Goal: Book appointment/travel/reservation

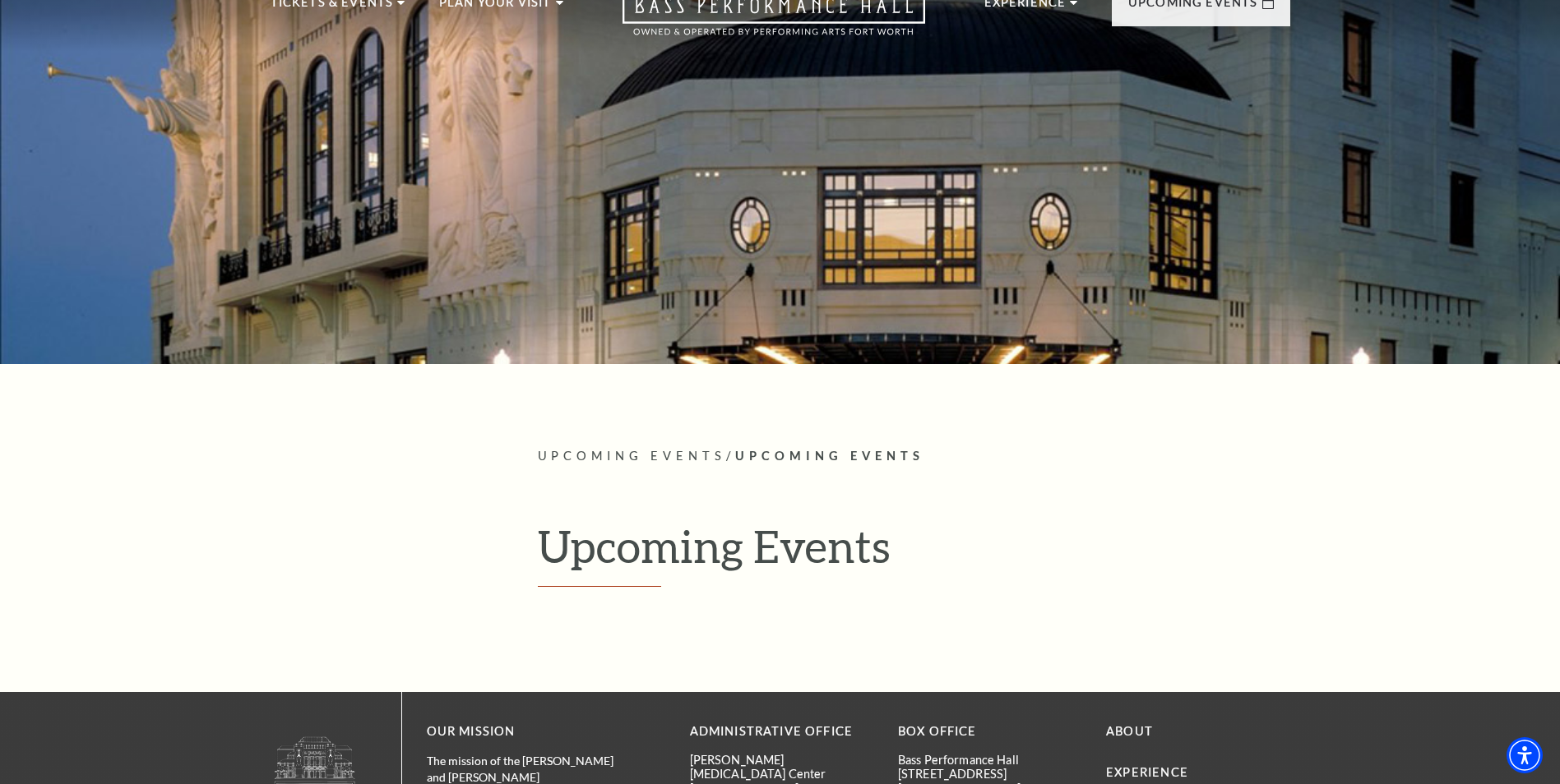
scroll to position [407, 0]
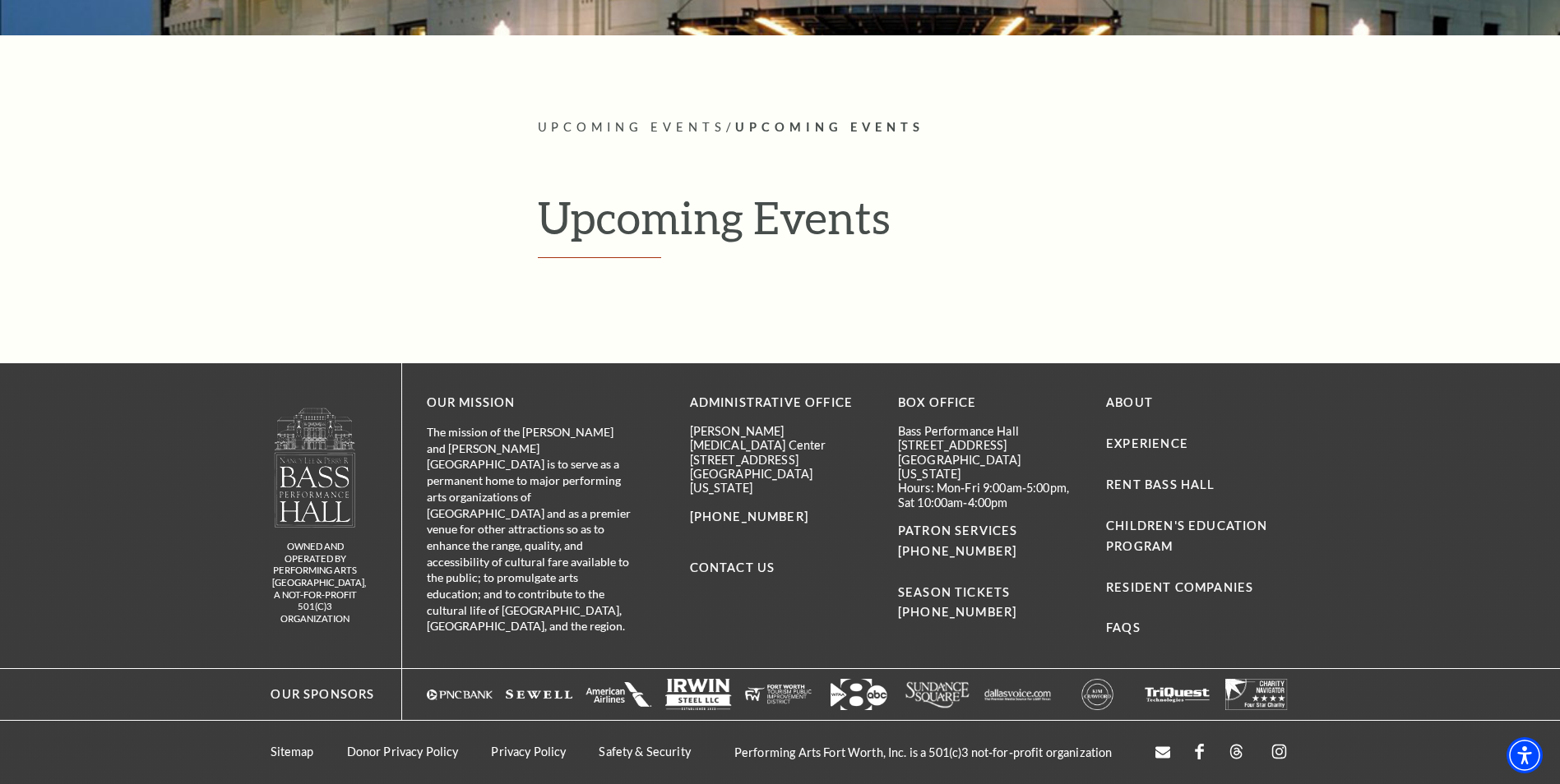
click at [670, 247] on h1 "Upcoming Events" at bounding box center [914, 225] width 752 height 67
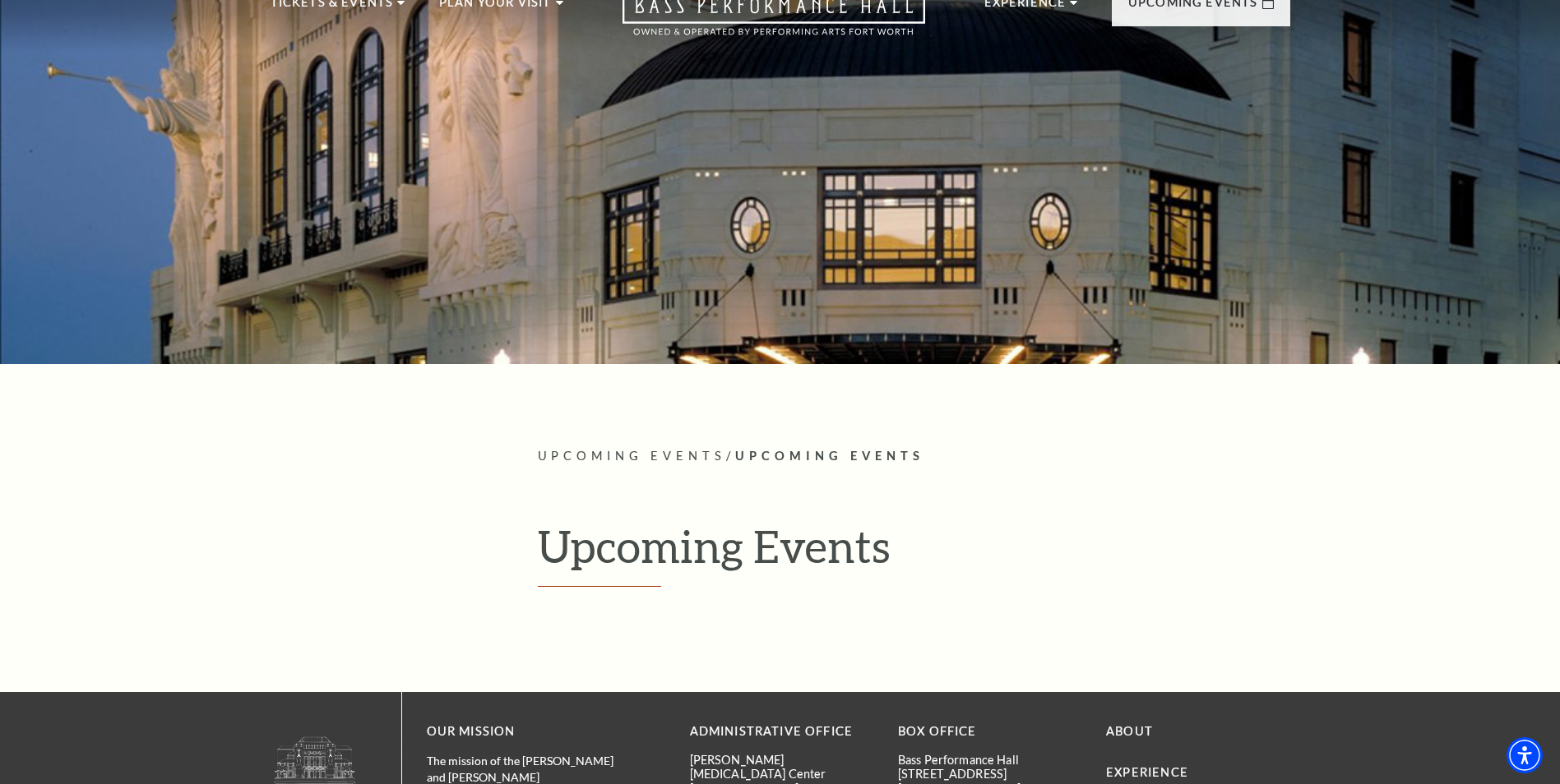
scroll to position [0, 0]
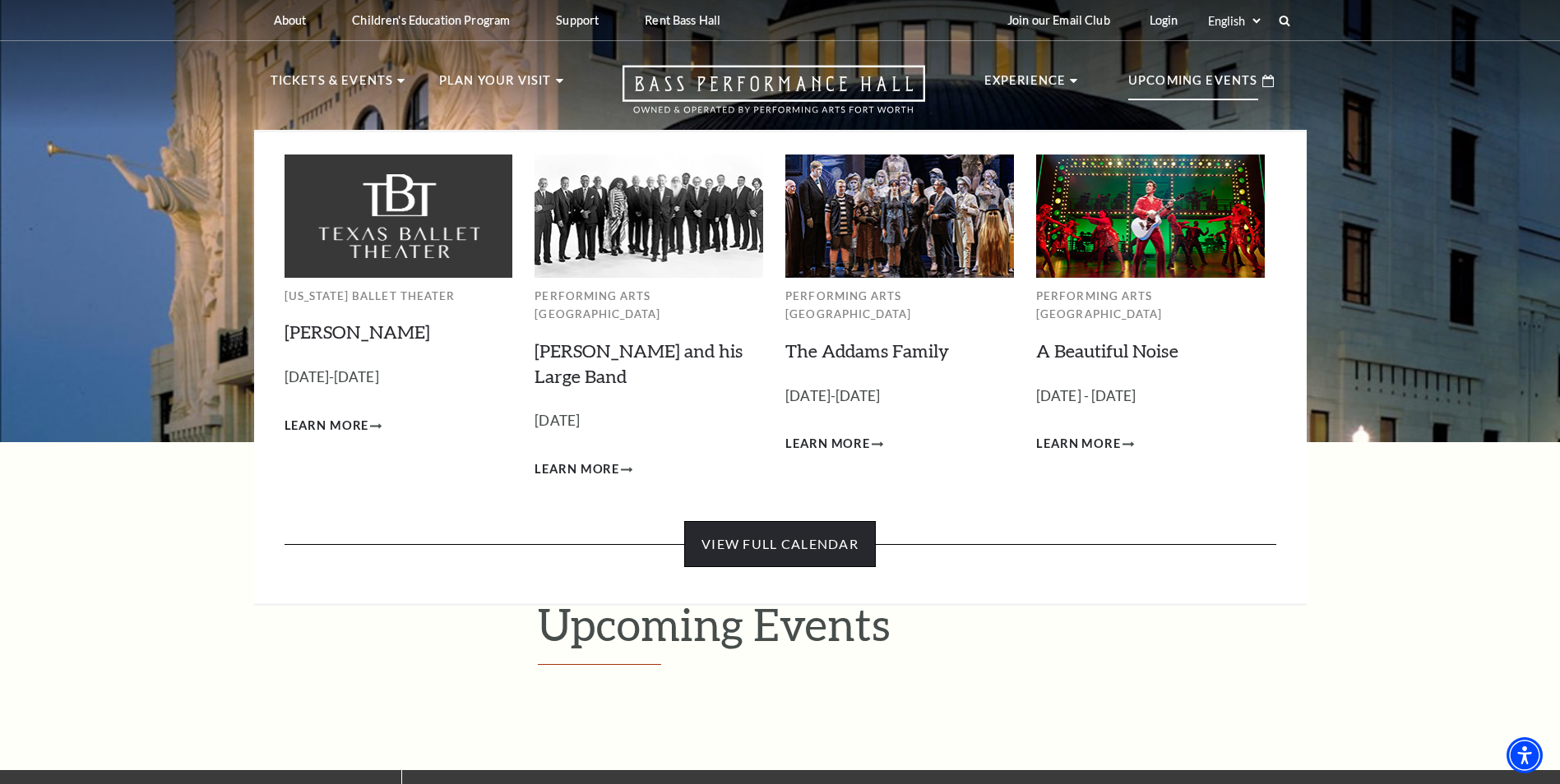
click at [816, 522] on link "View Full Calendar" at bounding box center [780, 545] width 192 height 46
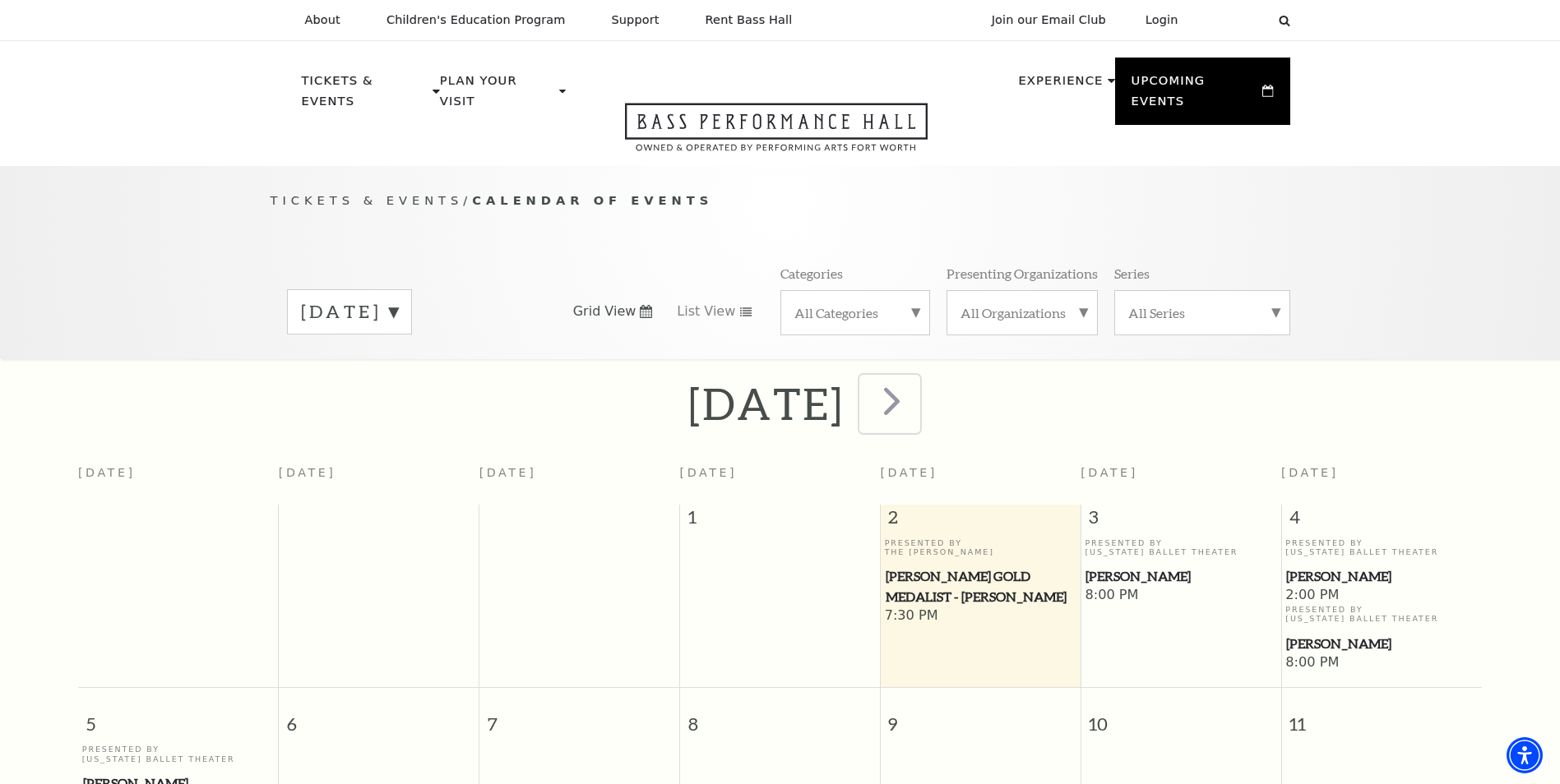
drag, startPoint x: 968, startPoint y: 385, endPoint x: 990, endPoint y: 374, distance: 24.6
click at [915, 385] on span "next" at bounding box center [892, 401] width 46 height 46
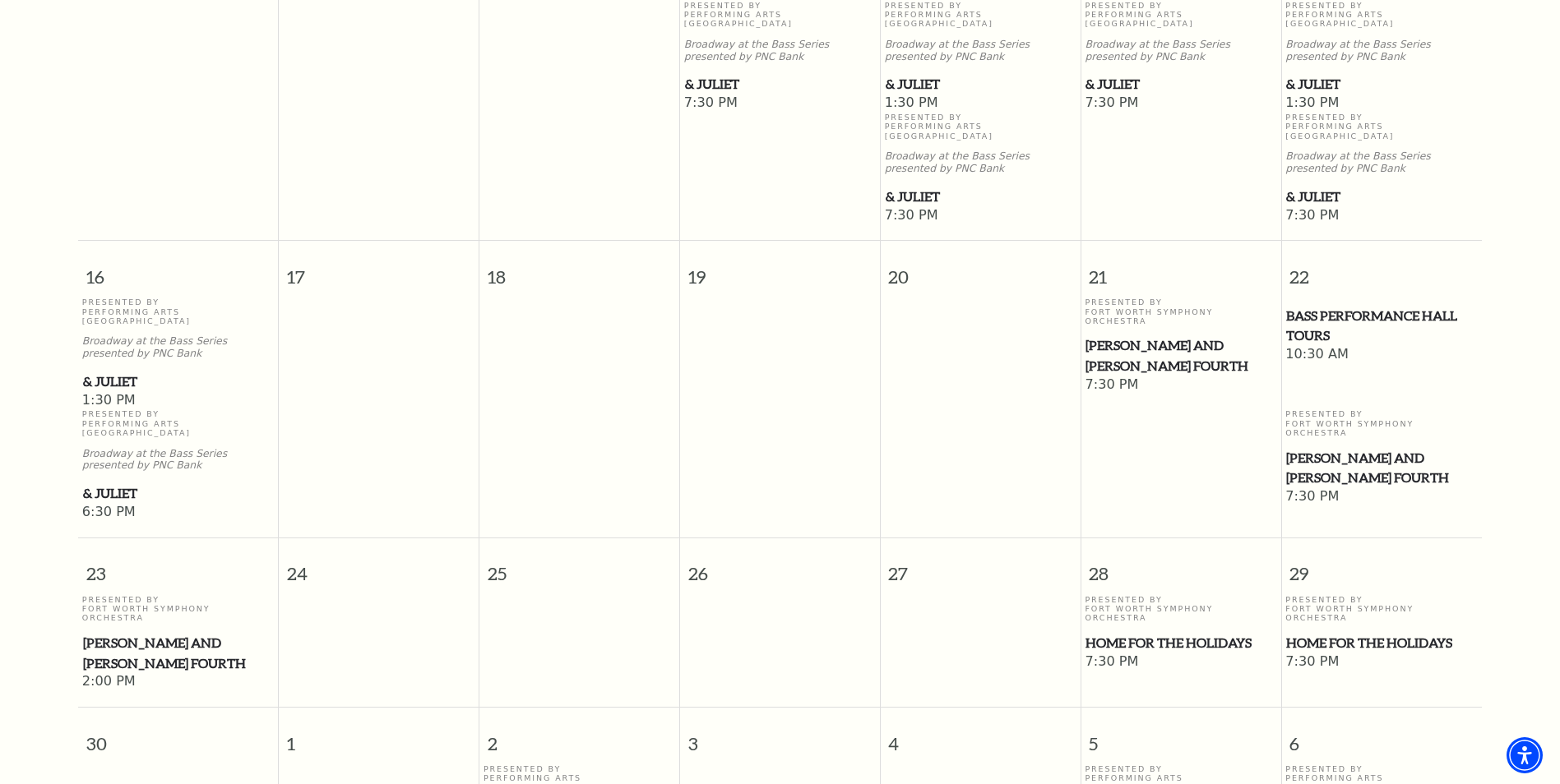
scroll to position [803, 0]
